Goal: Task Accomplishment & Management: Manage account settings

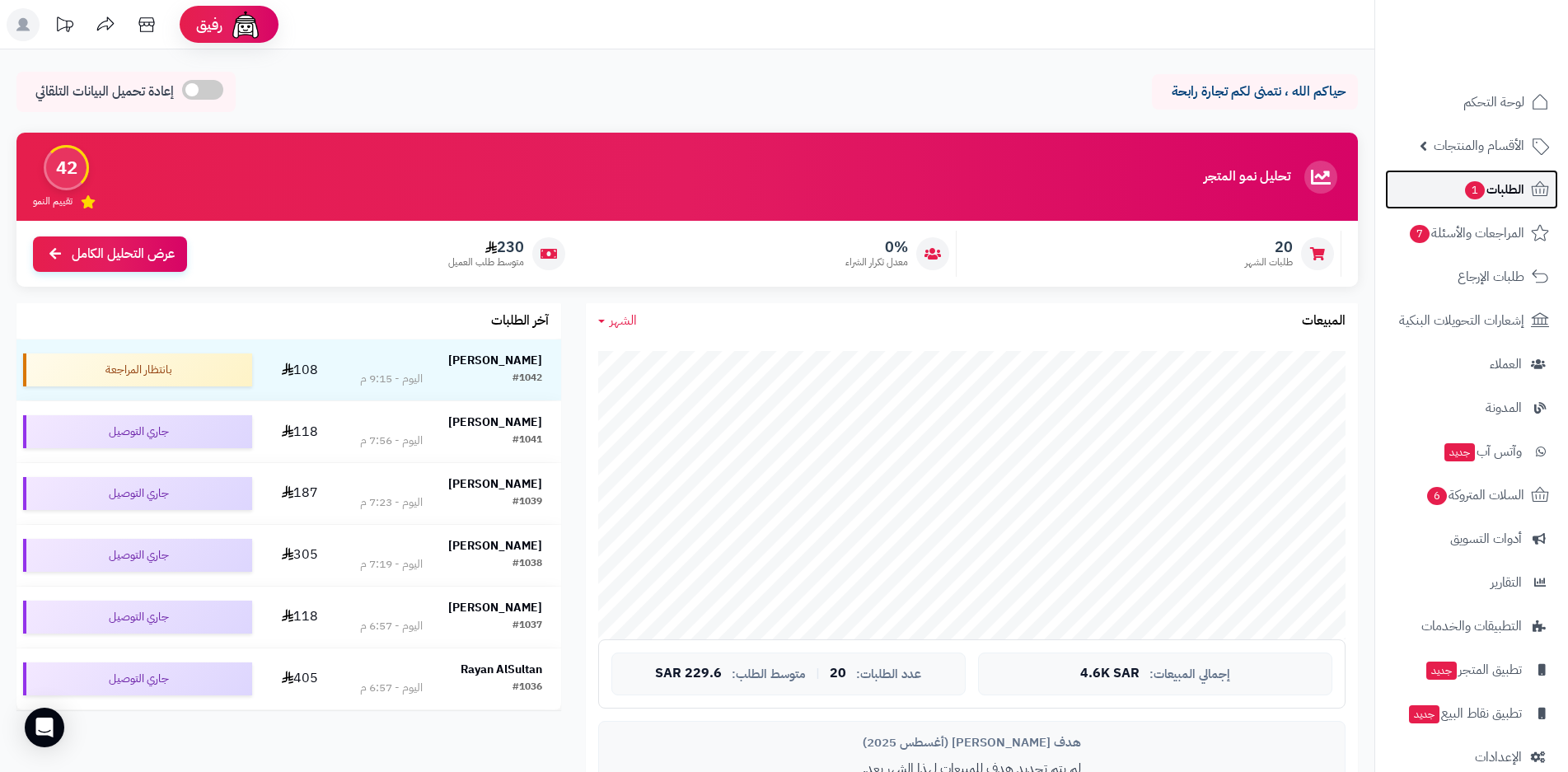
click at [1493, 194] on span "الطلبات 1" at bounding box center [1492, 189] width 61 height 23
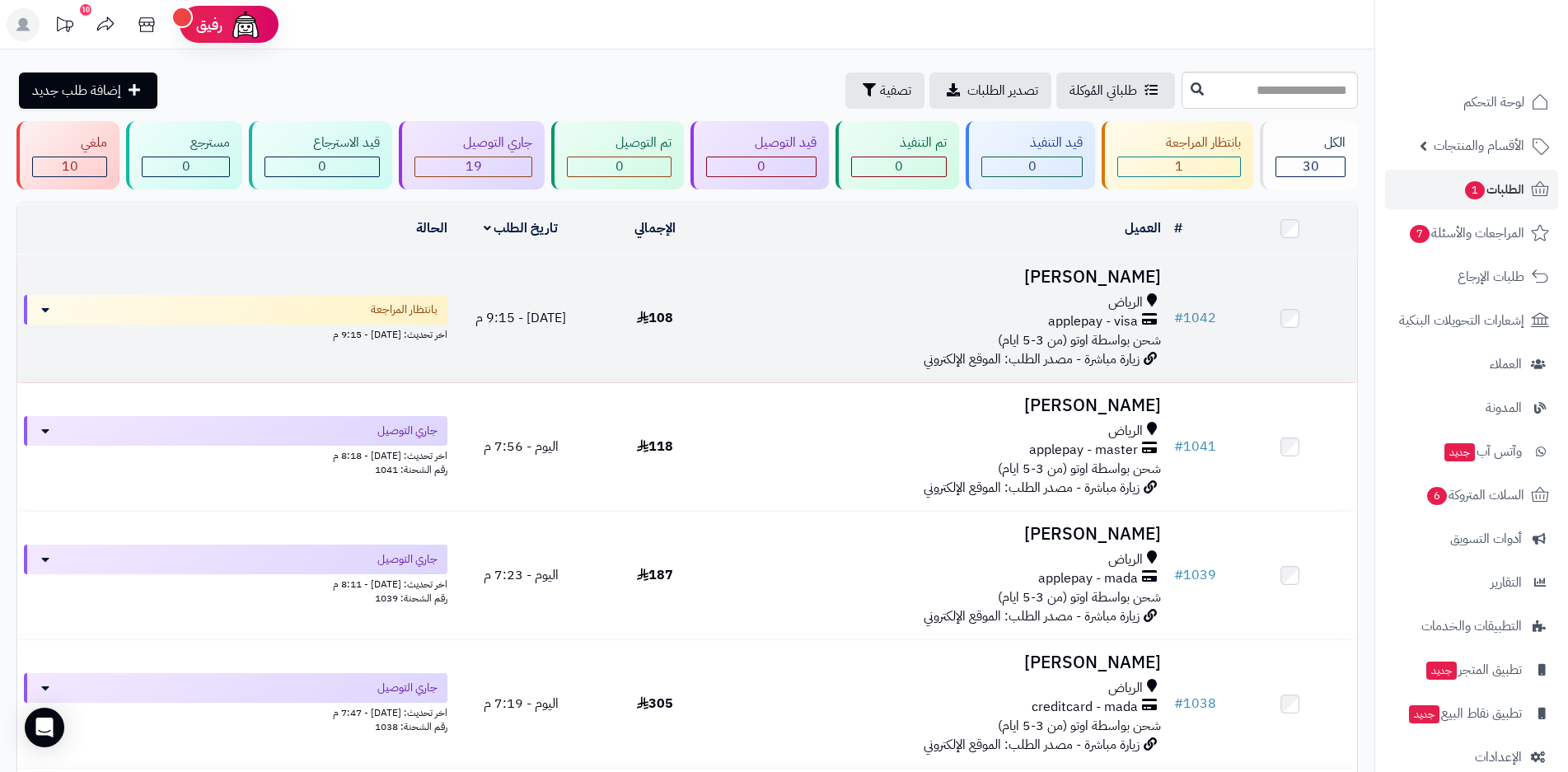
click at [1093, 333] on span "شحن بواسطة اوتو (من 3-5 ايام)" at bounding box center [1079, 340] width 163 height 20
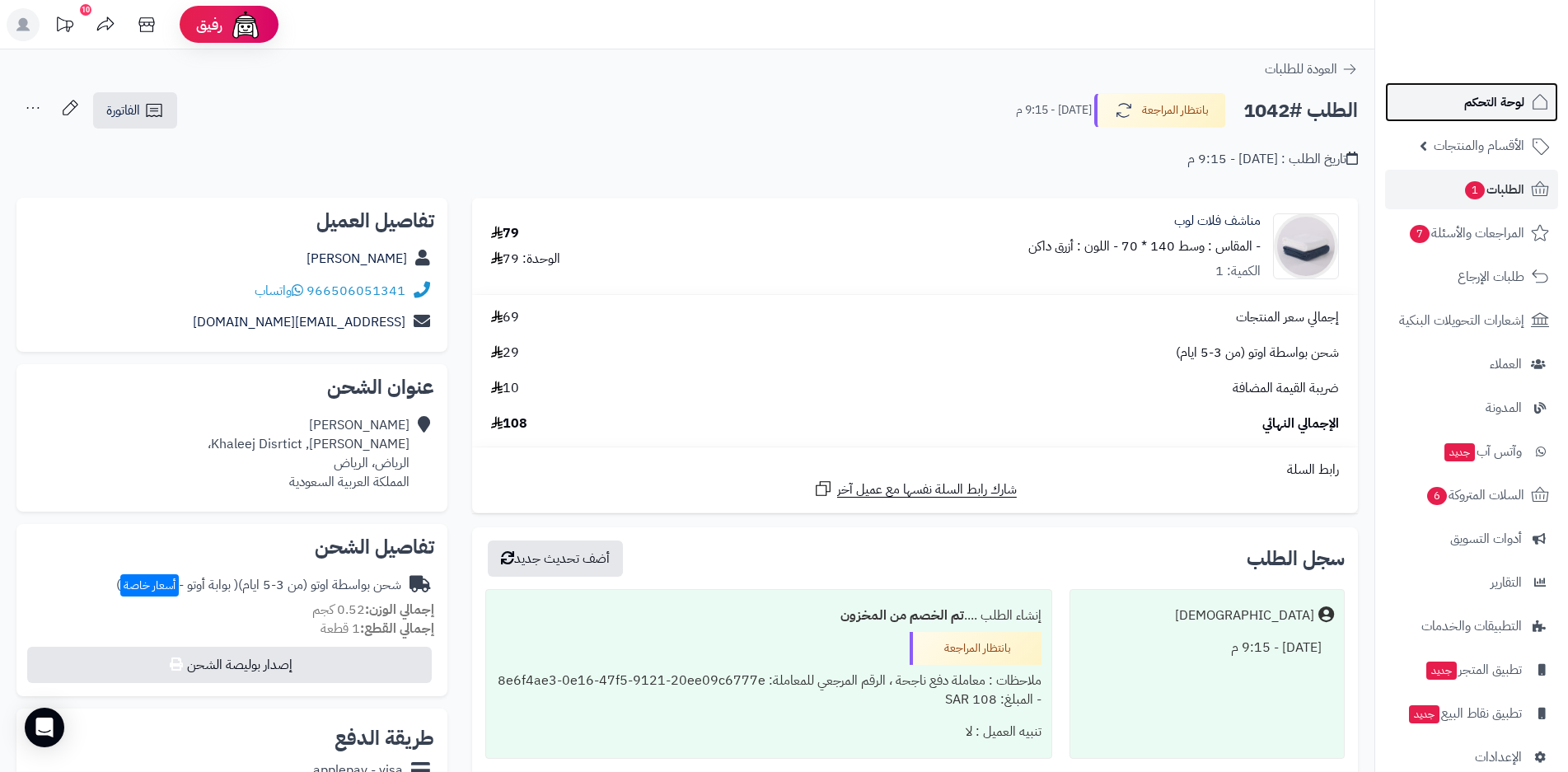
click at [1489, 106] on span "لوحة التحكم" at bounding box center [1493, 101] width 60 height 23
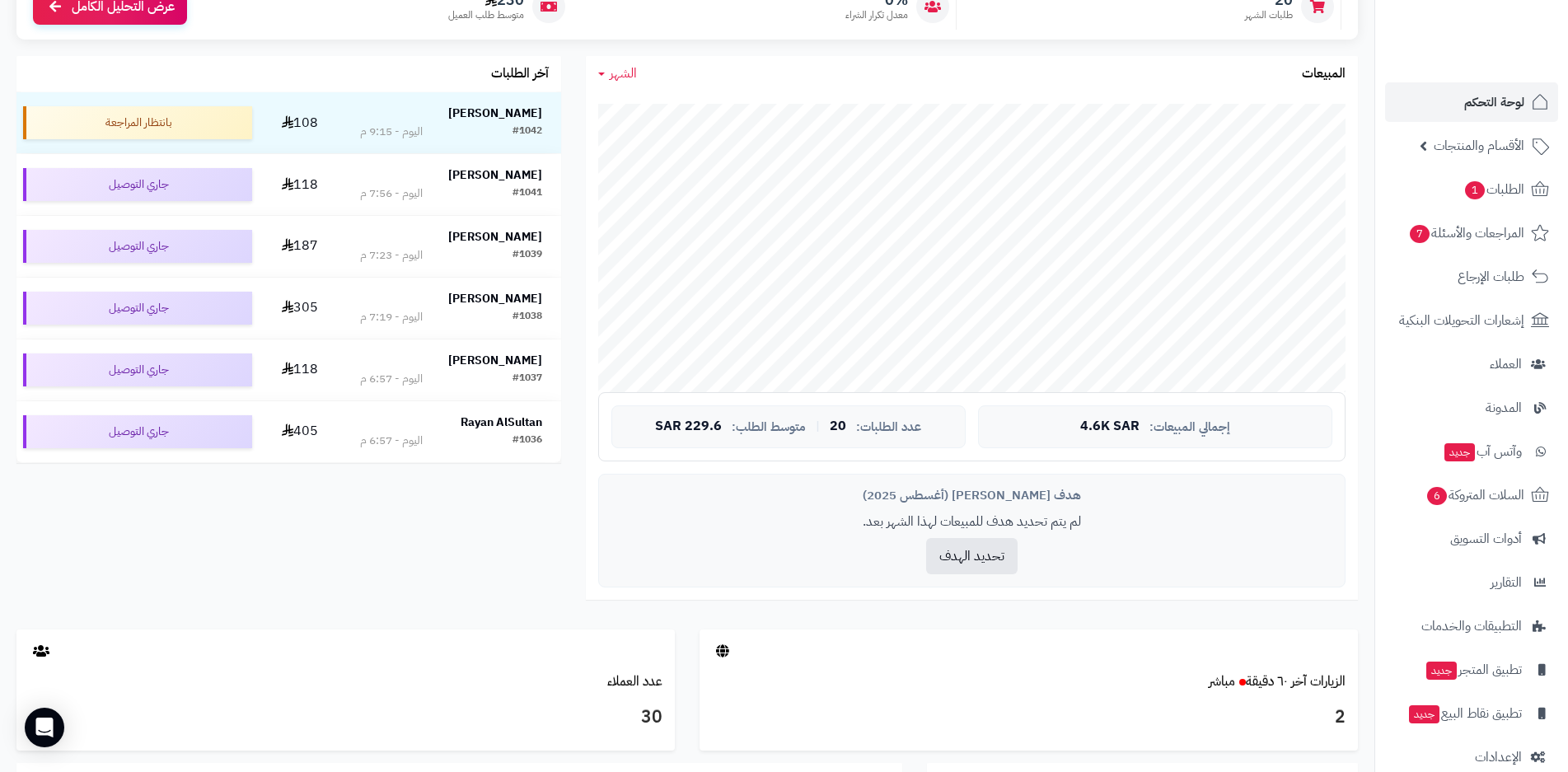
scroll to position [165, 0]
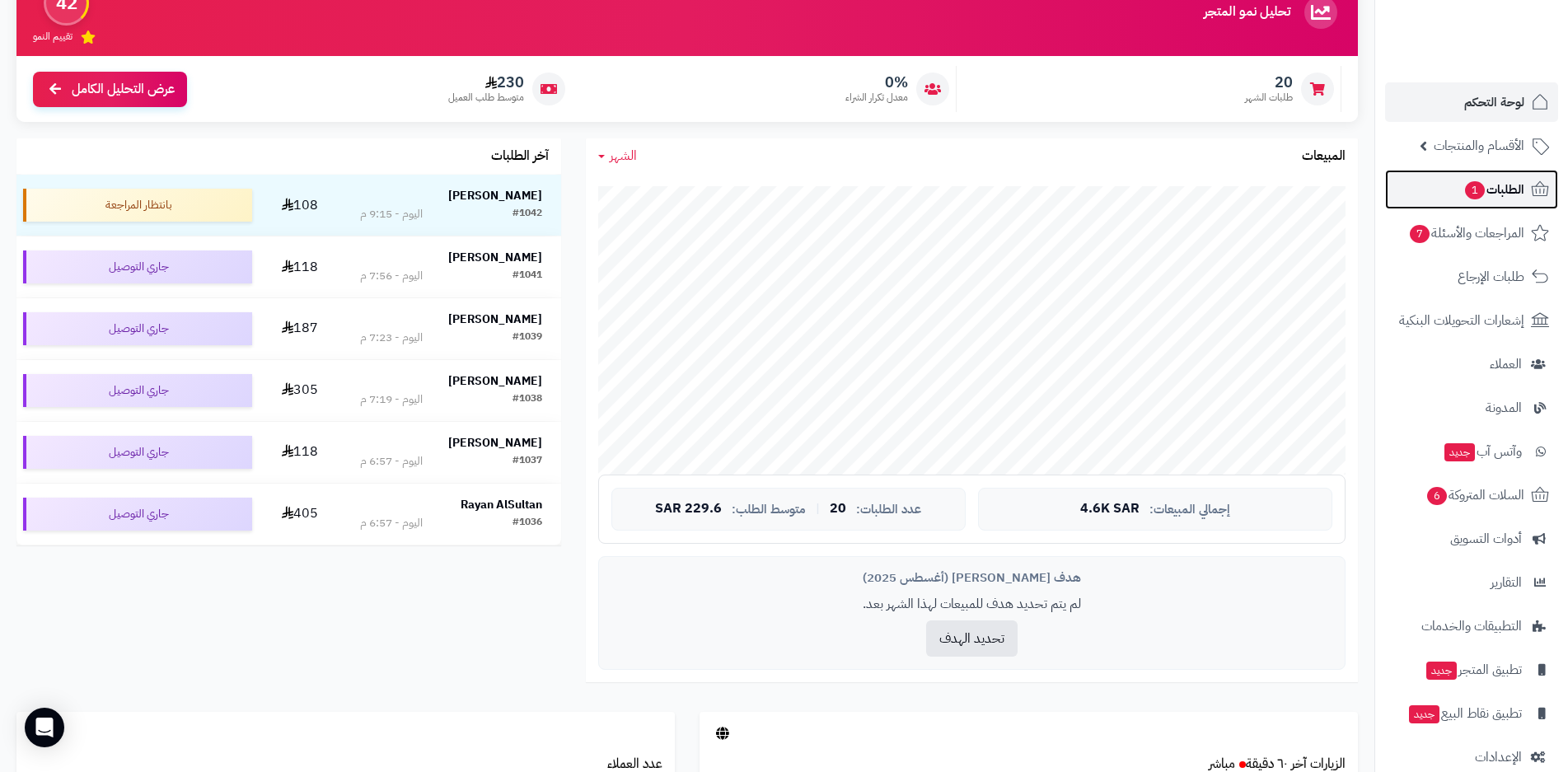
click at [1491, 186] on span "الطلبات 1" at bounding box center [1492, 189] width 61 height 23
